Goal: Information Seeking & Learning: Learn about a topic

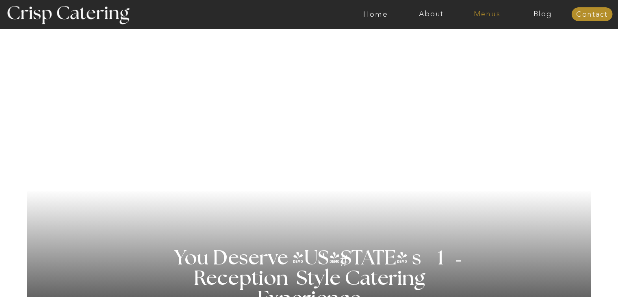
click at [481, 15] on nav "Menus" at bounding box center [487, 14] width 56 height 8
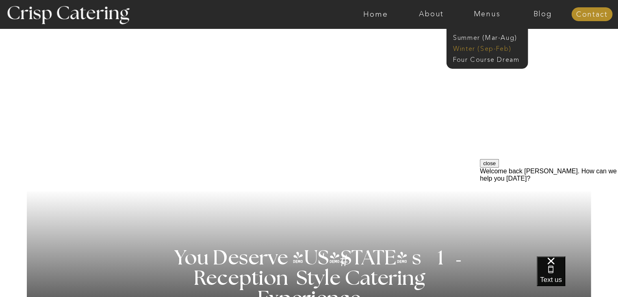
click at [487, 45] on nav "Winter (Sep-Feb)" at bounding box center [486, 48] width 67 height 8
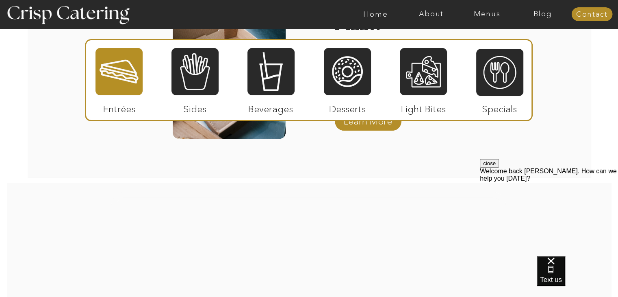
scroll to position [1422, 0]
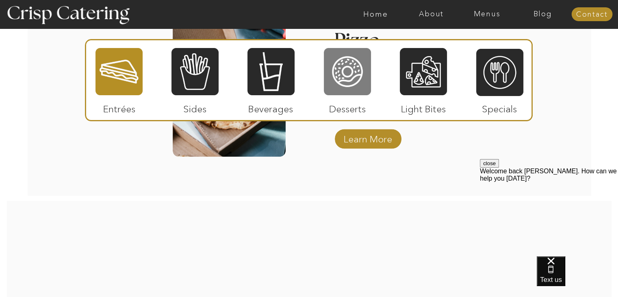
click at [356, 90] on div at bounding box center [347, 71] width 47 height 49
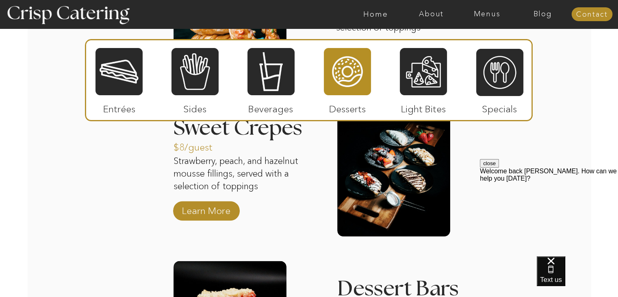
scroll to position [1178, 0]
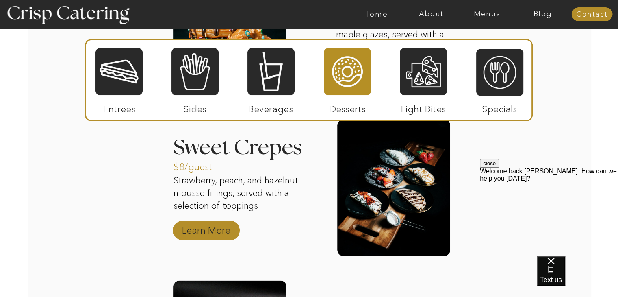
click at [229, 234] on p "Learn More" at bounding box center [206, 228] width 54 height 24
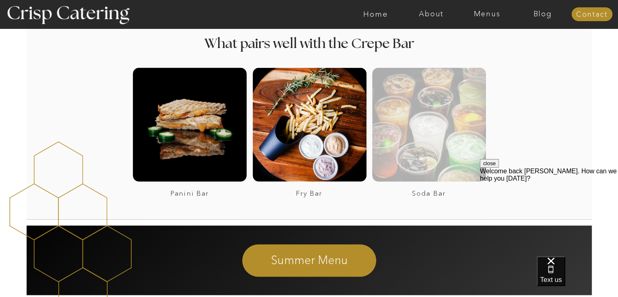
scroll to position [1219, 0]
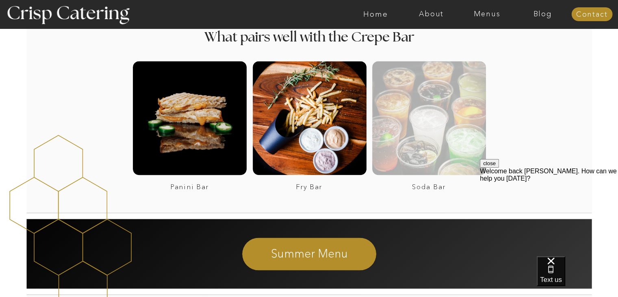
click at [407, 158] on div at bounding box center [429, 118] width 114 height 114
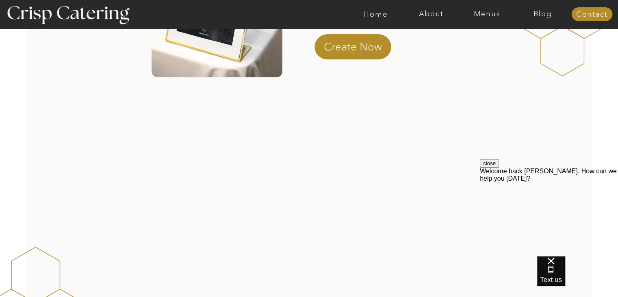
scroll to position [185, 0]
